Goal: Task Accomplishment & Management: Use online tool/utility

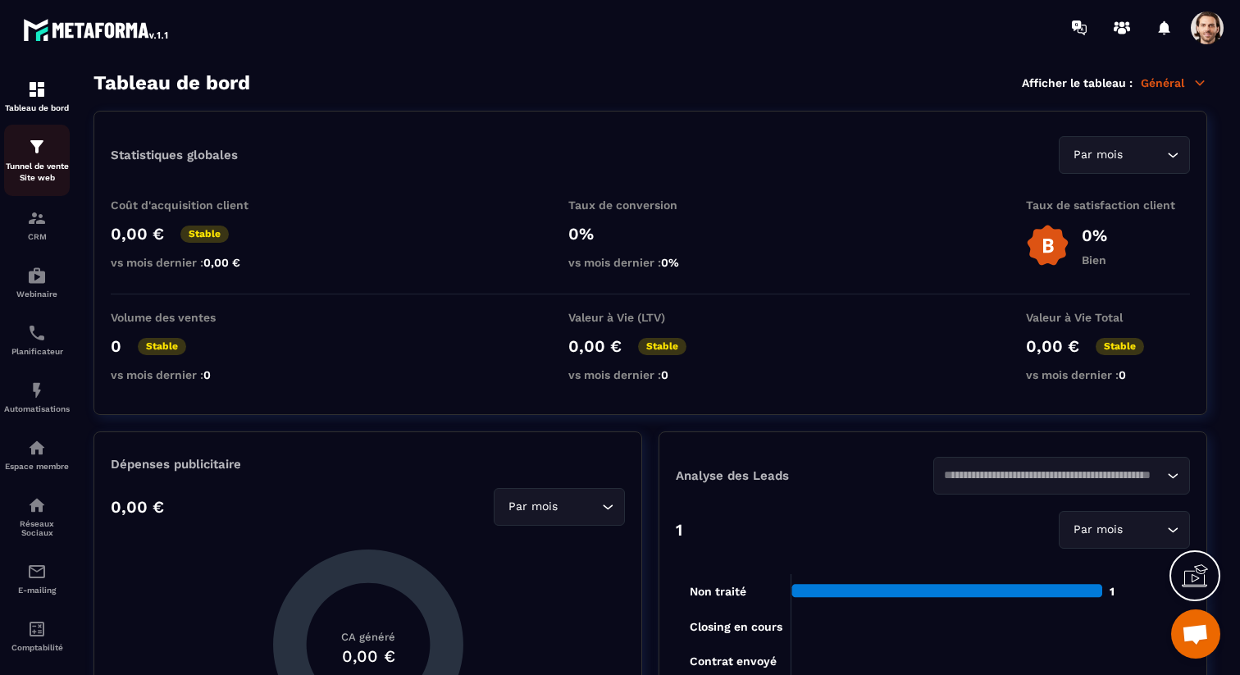
click at [25, 152] on div "Tunnel de vente Site web" at bounding box center [37, 160] width 66 height 47
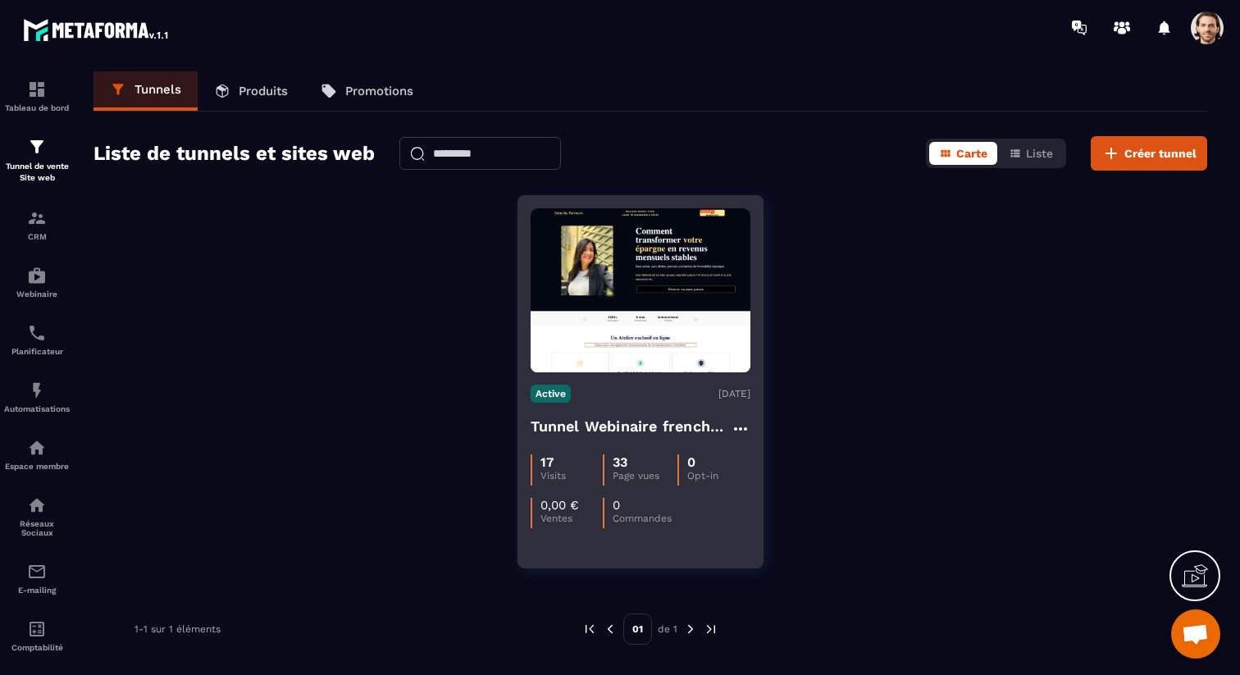
click at [575, 435] on h4 "Tunnel Webinaire frenchy partners" at bounding box center [630, 426] width 200 height 23
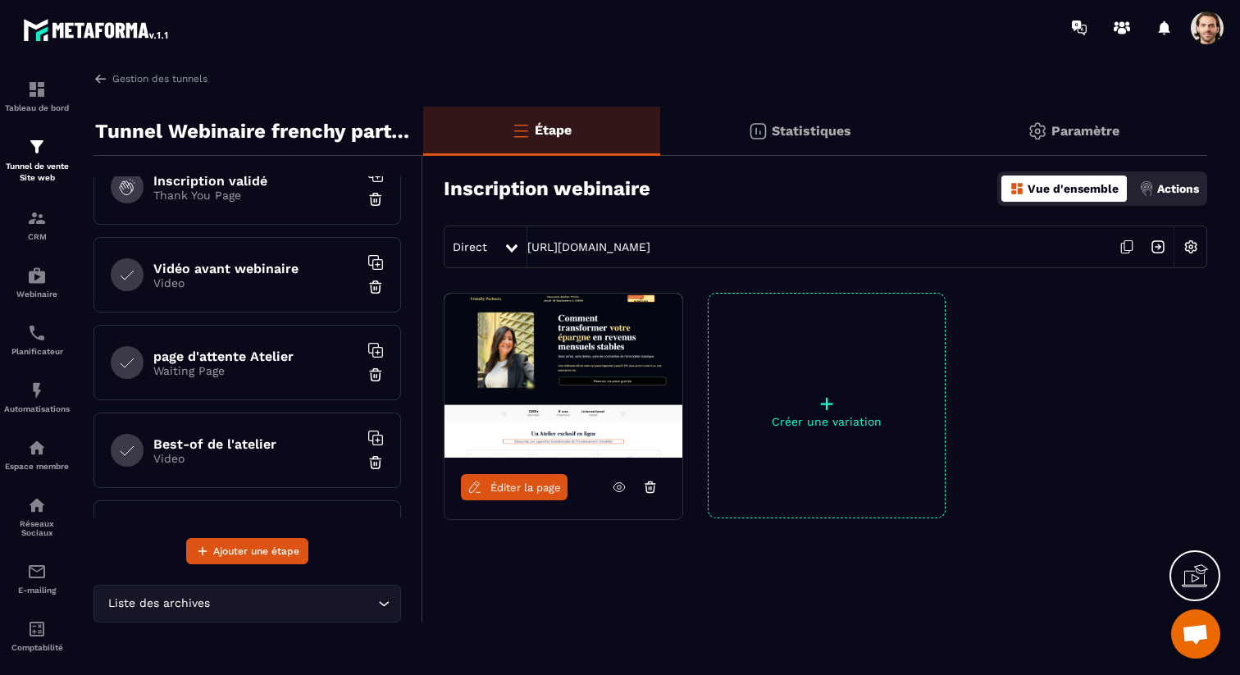
scroll to position [114, 0]
click at [275, 379] on div "page d'attente Atelier Waiting Page" at bounding box center [246, 362] width 307 height 75
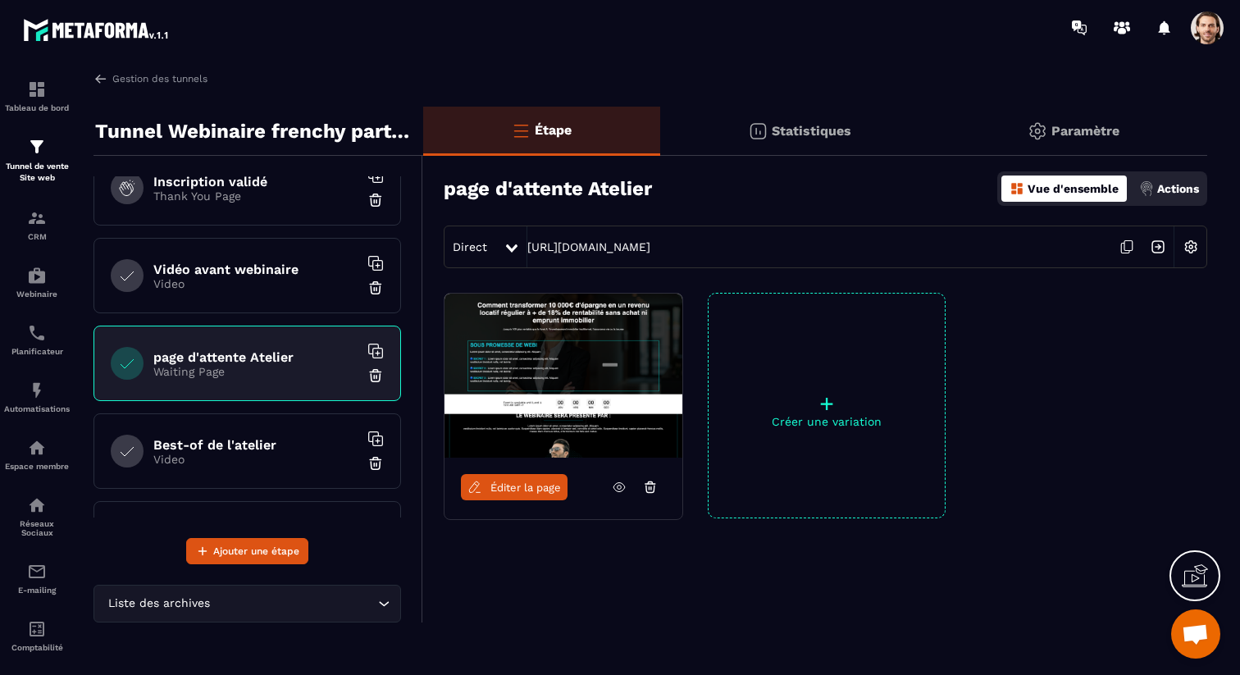
click at [498, 479] on link "Éditer la page" at bounding box center [514, 487] width 107 height 26
